Goal: Task Accomplishment & Management: Manage account settings

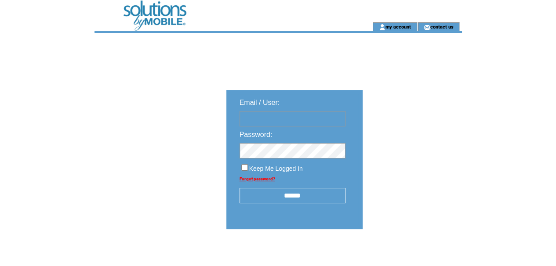
type input "********"
click at [299, 198] on input "******" at bounding box center [292, 195] width 106 height 15
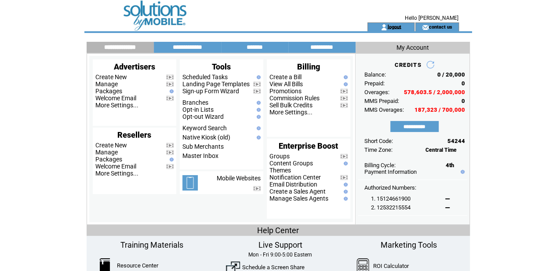
click at [393, 27] on link "logout" at bounding box center [394, 27] width 14 height 6
